Goal: Navigation & Orientation: Find specific page/section

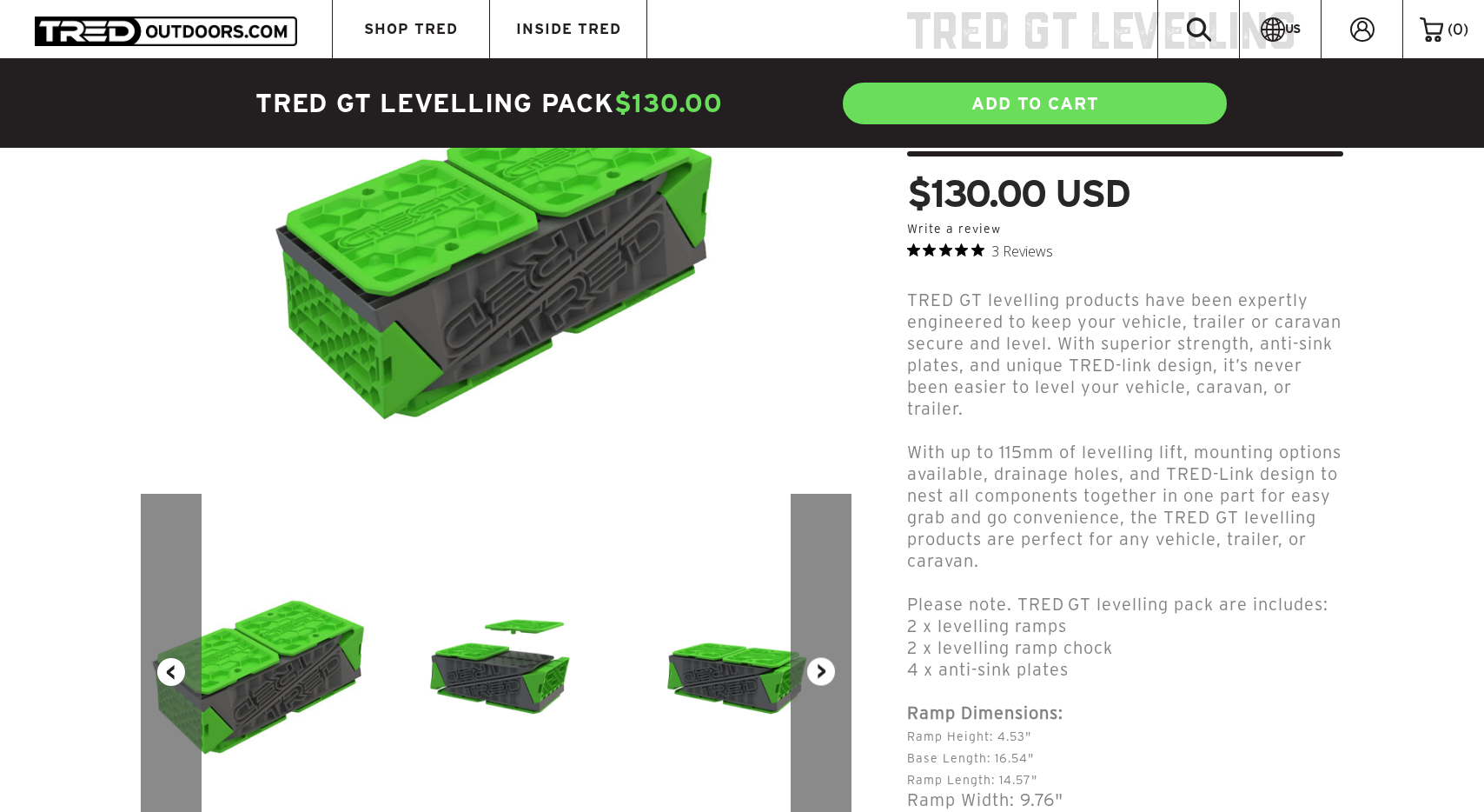
scroll to position [248, 0]
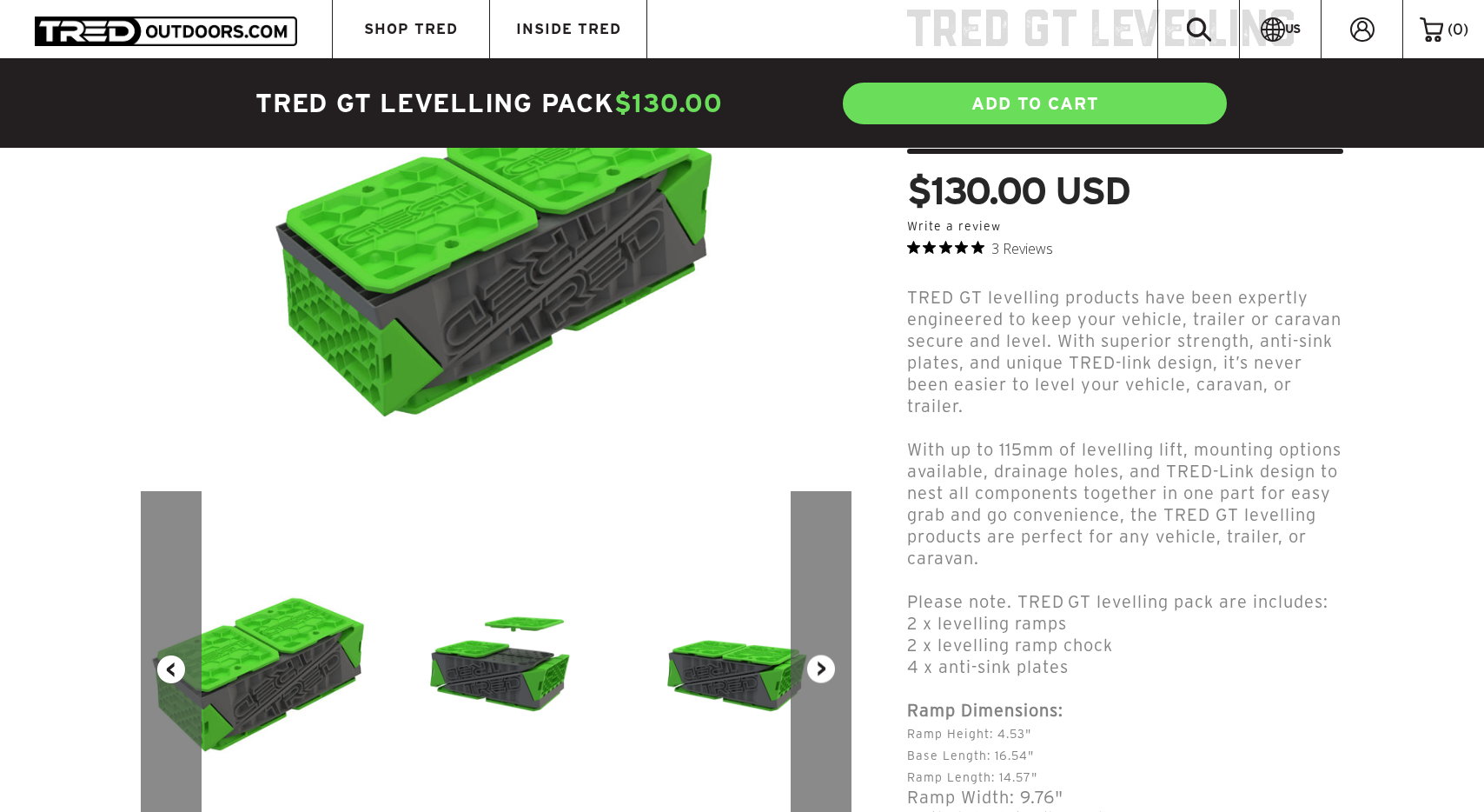
click at [822, 661] on button "Next" at bounding box center [821, 669] width 60 height 357
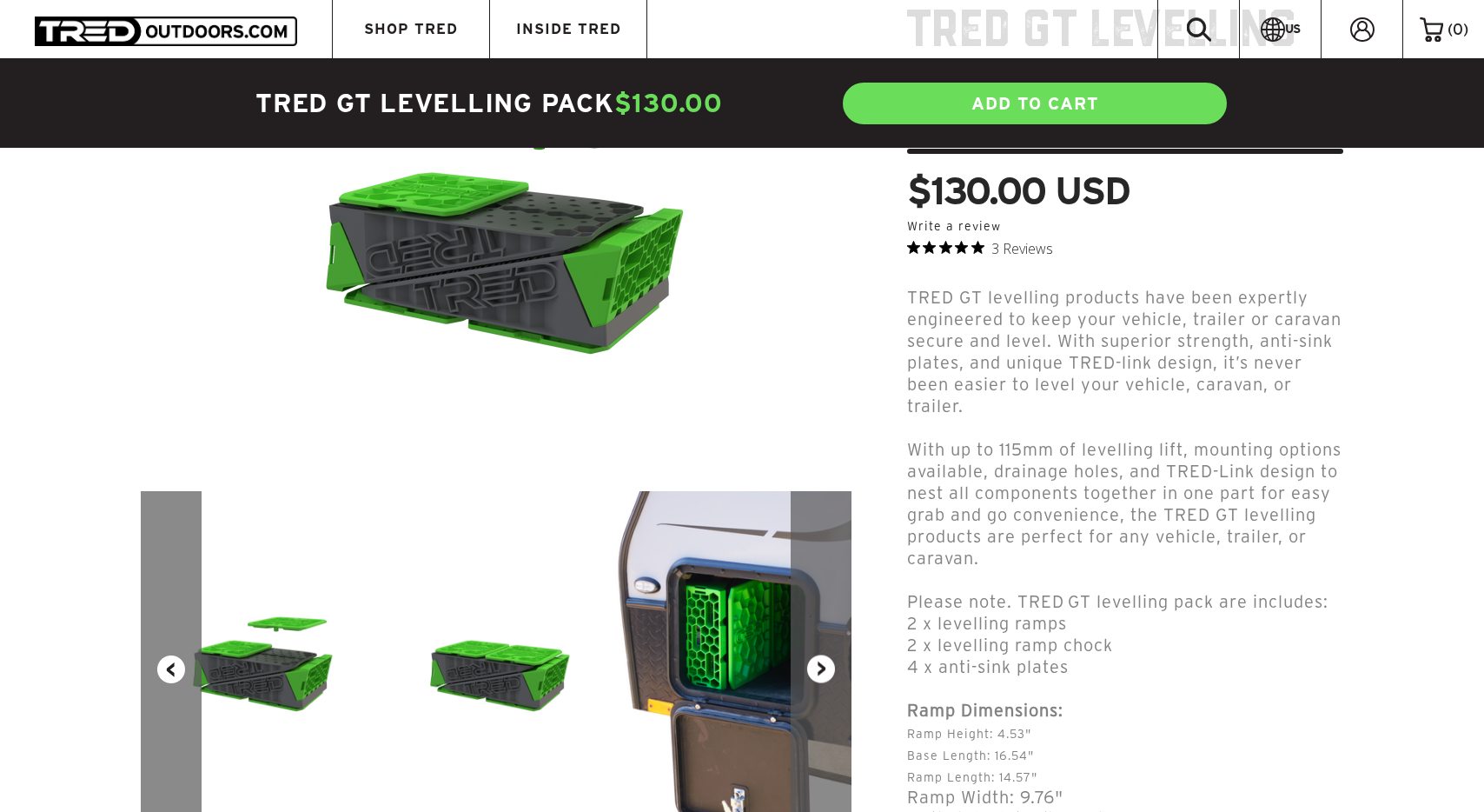
click at [822, 661] on button "Next" at bounding box center [821, 669] width 60 height 357
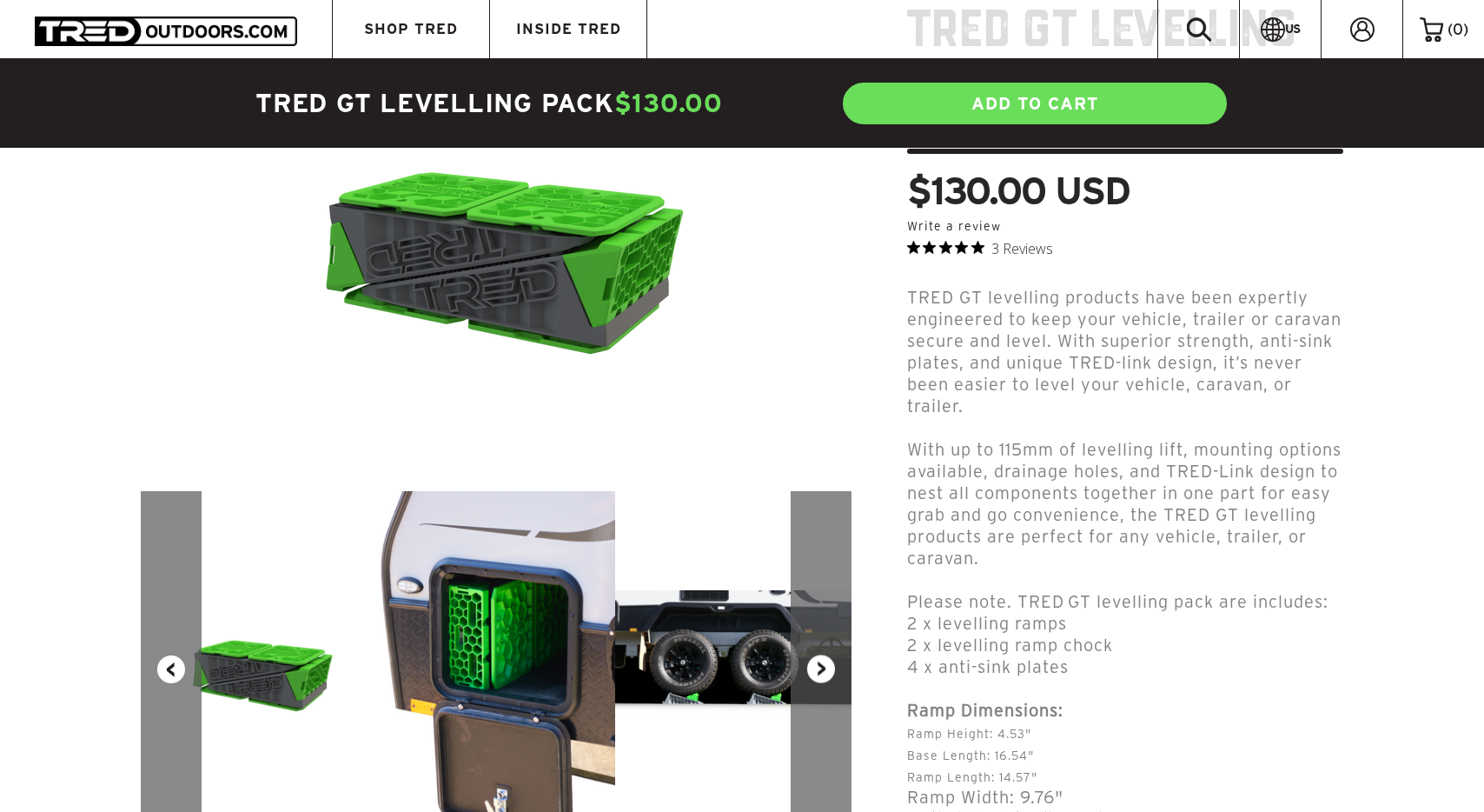
click at [822, 661] on button "Next" at bounding box center [821, 669] width 60 height 357
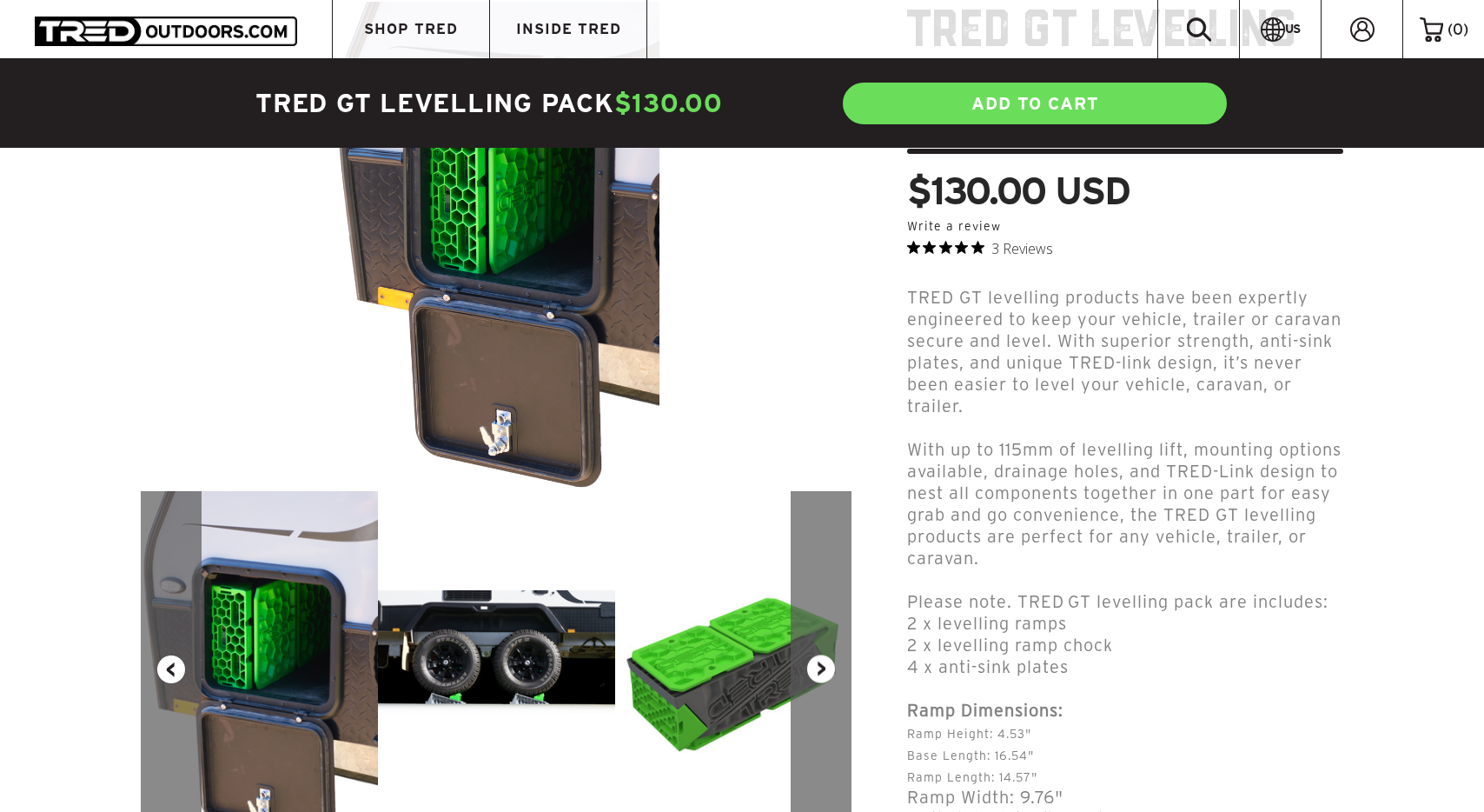
click at [494, 635] on img at bounding box center [496, 669] width 237 height 158
click at [493, 679] on img at bounding box center [496, 669] width 237 height 158
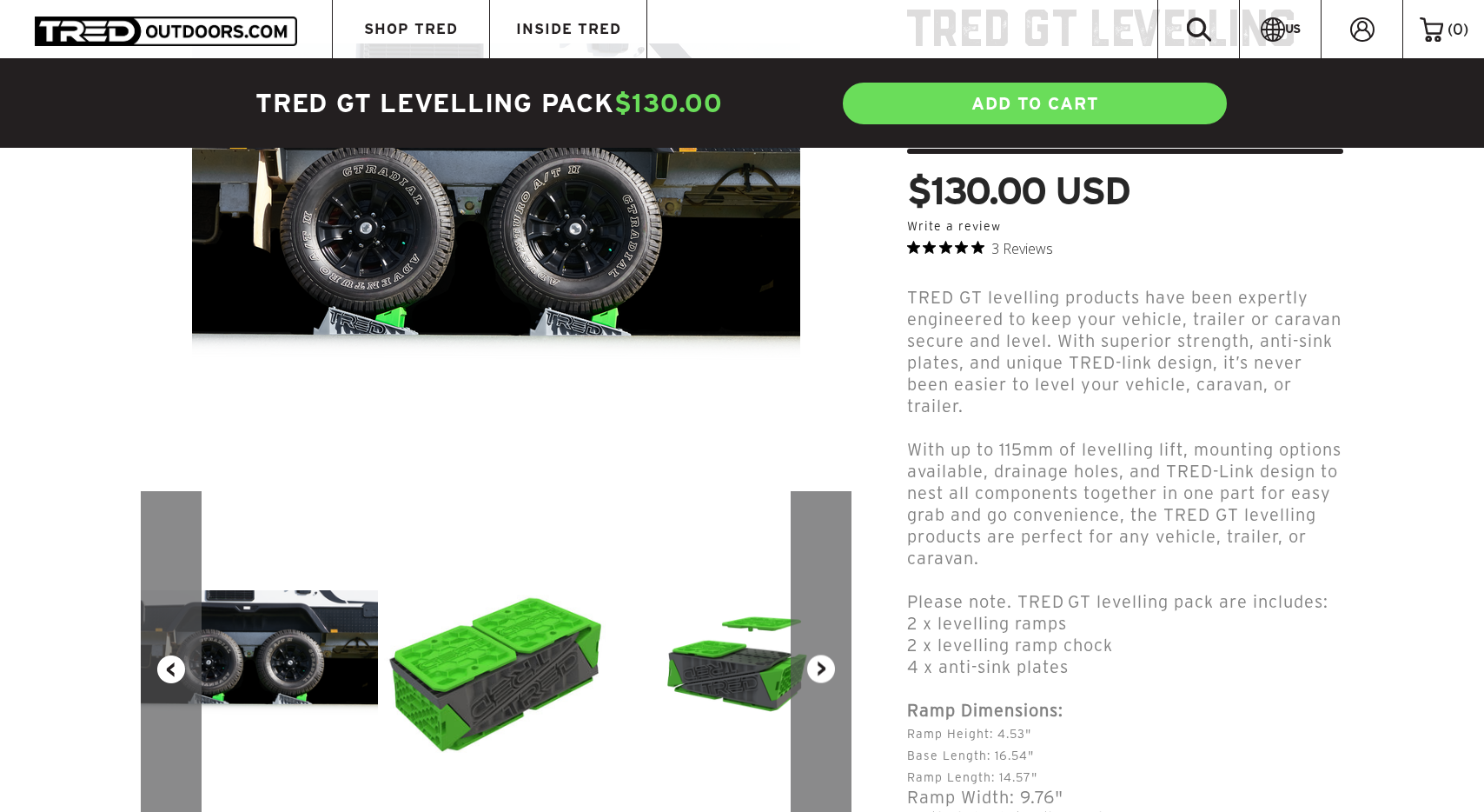
scroll to position [0, 0]
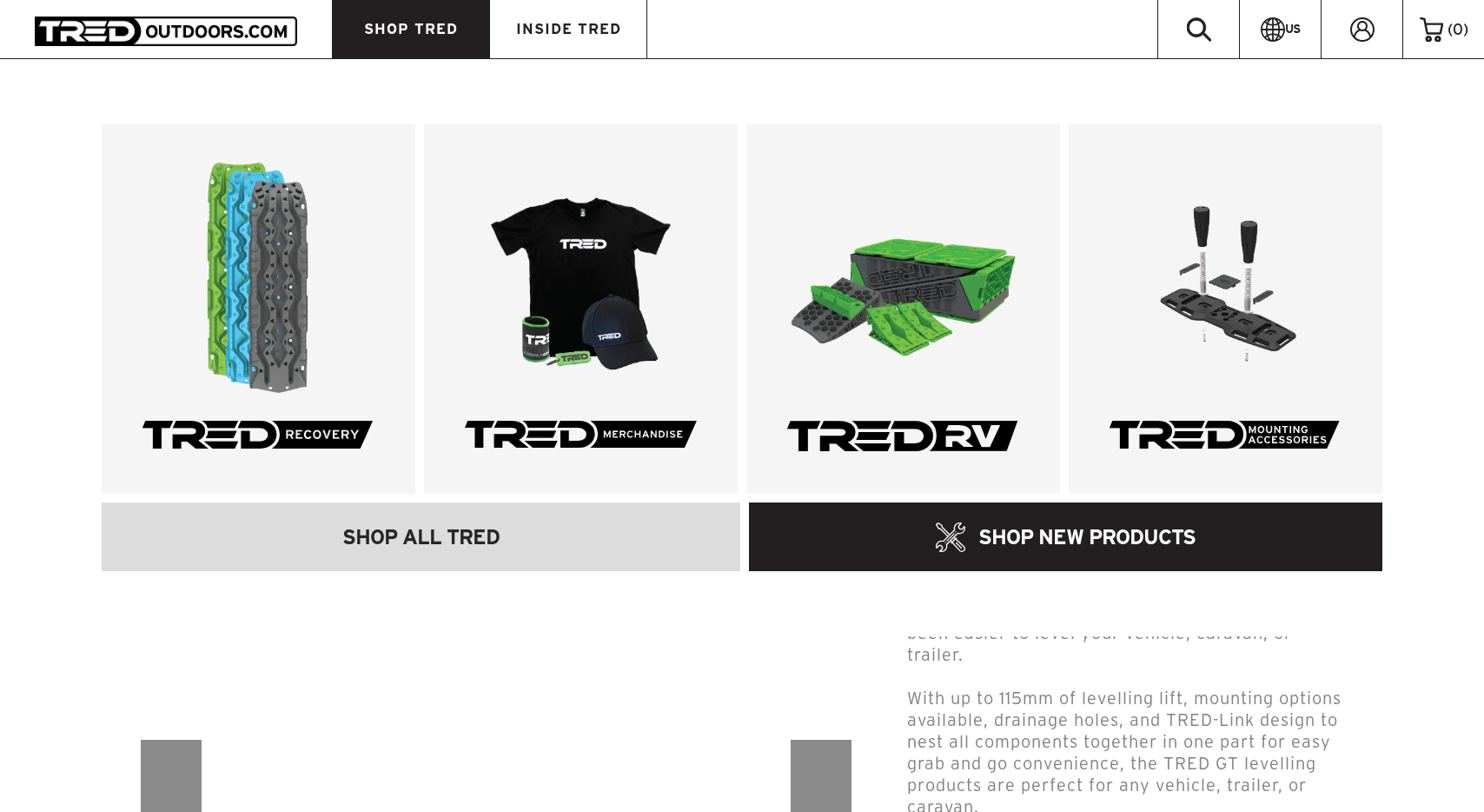
click at [441, 24] on span "SHOP TRED" at bounding box center [411, 29] width 94 height 14
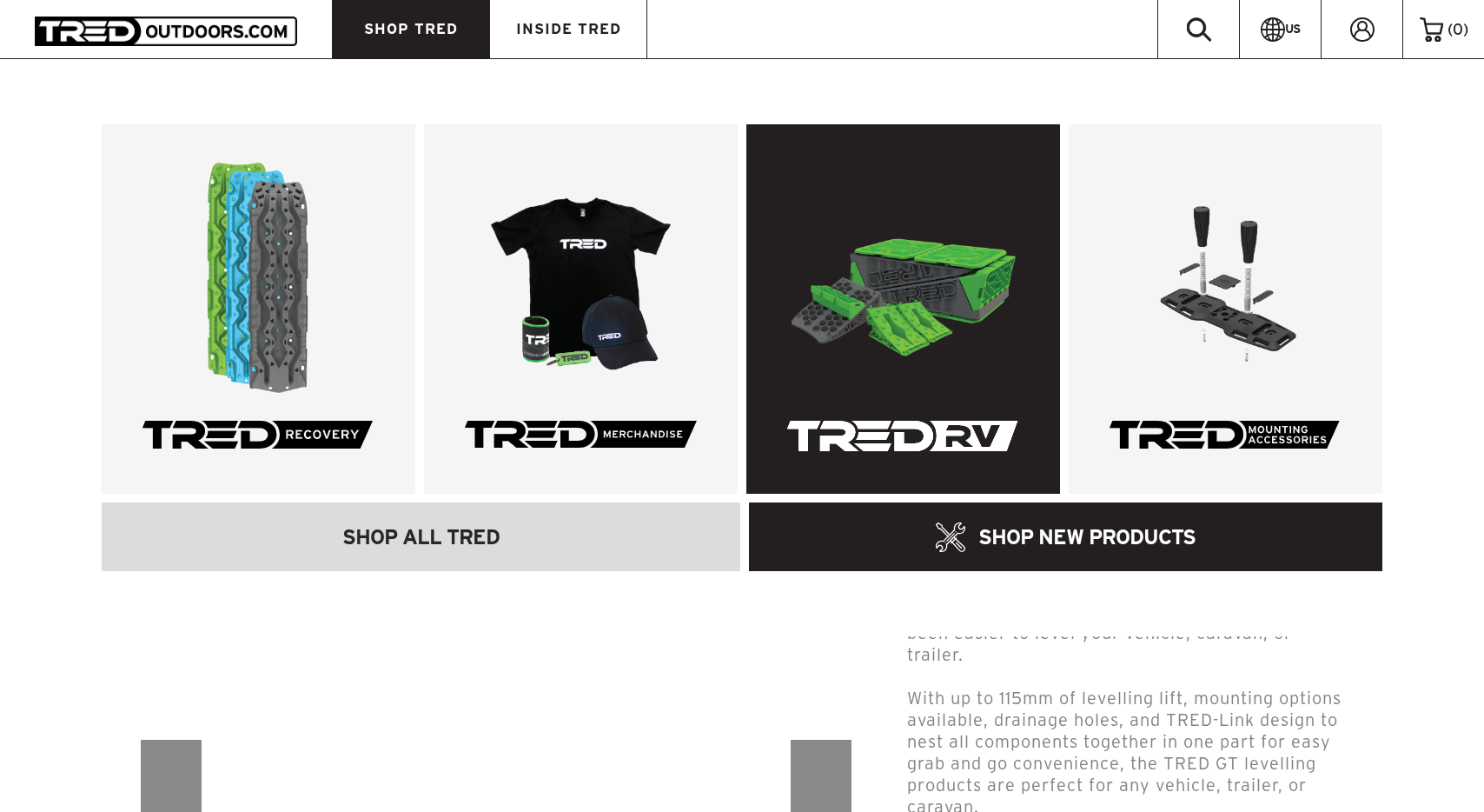
click at [932, 374] on link at bounding box center [903, 309] width 313 height 369
